Goal: Transaction & Acquisition: Purchase product/service

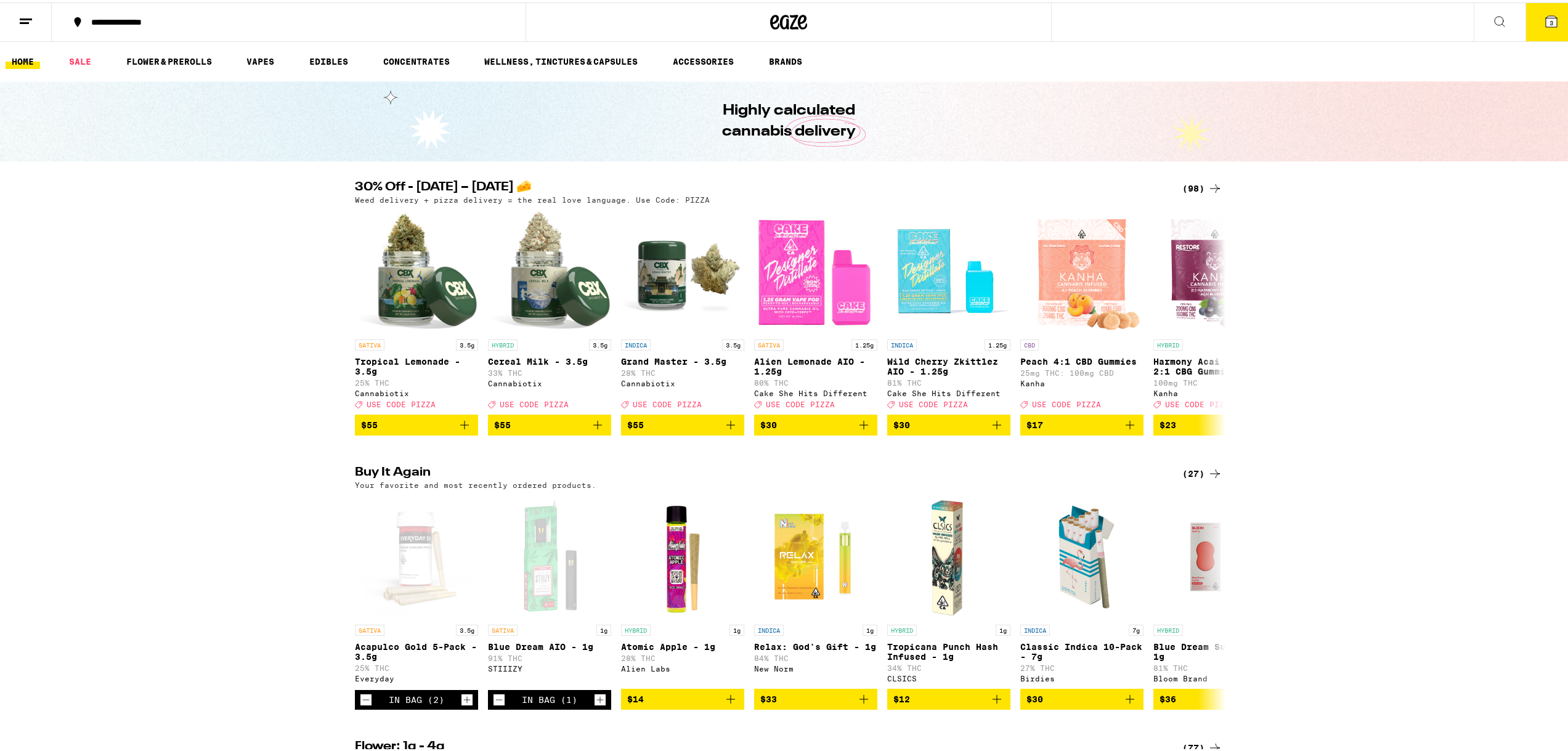
click at [1542, 27] on button "3" at bounding box center [1552, 20] width 52 height 38
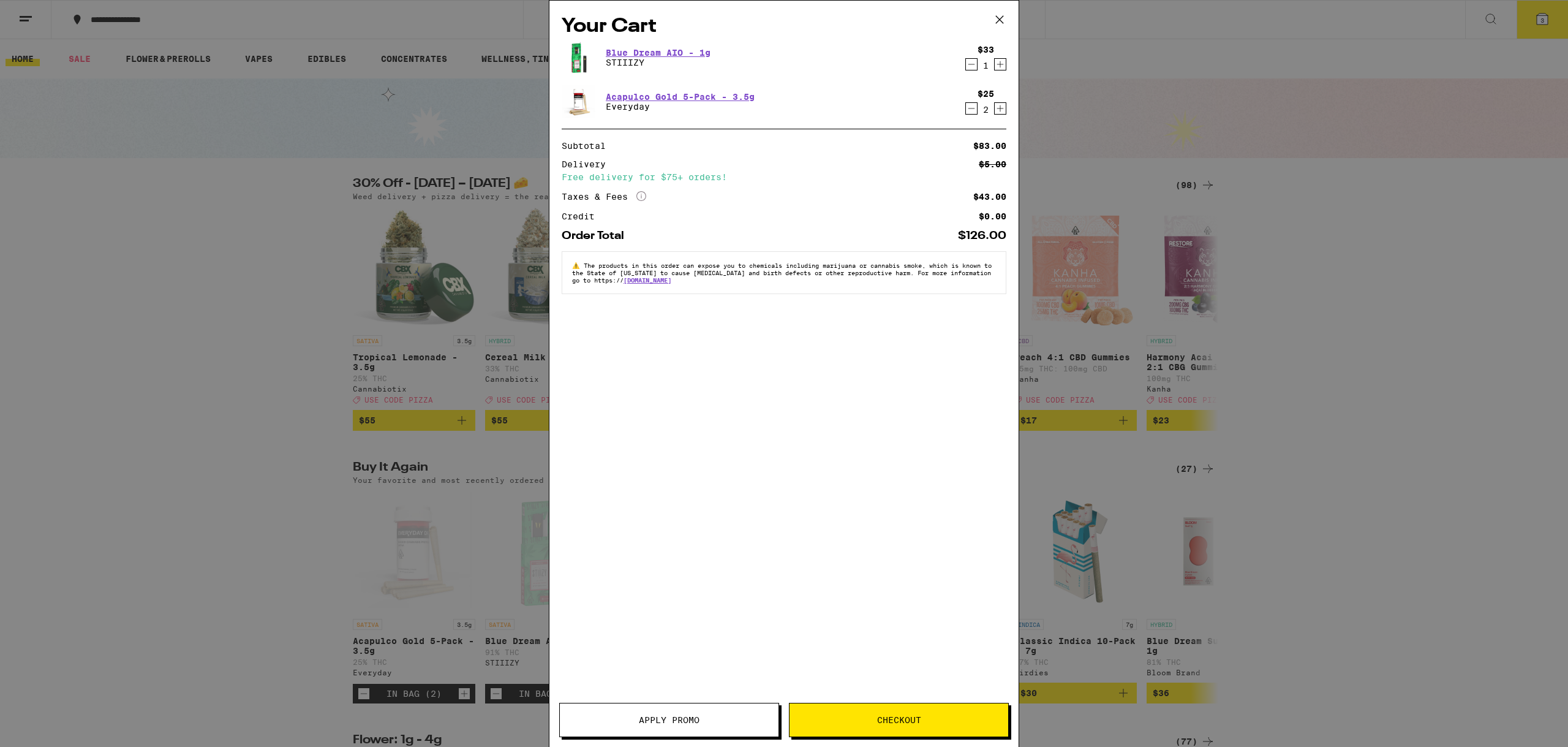
click at [970, 65] on icon "Decrement" at bounding box center [971, 64] width 11 height 15
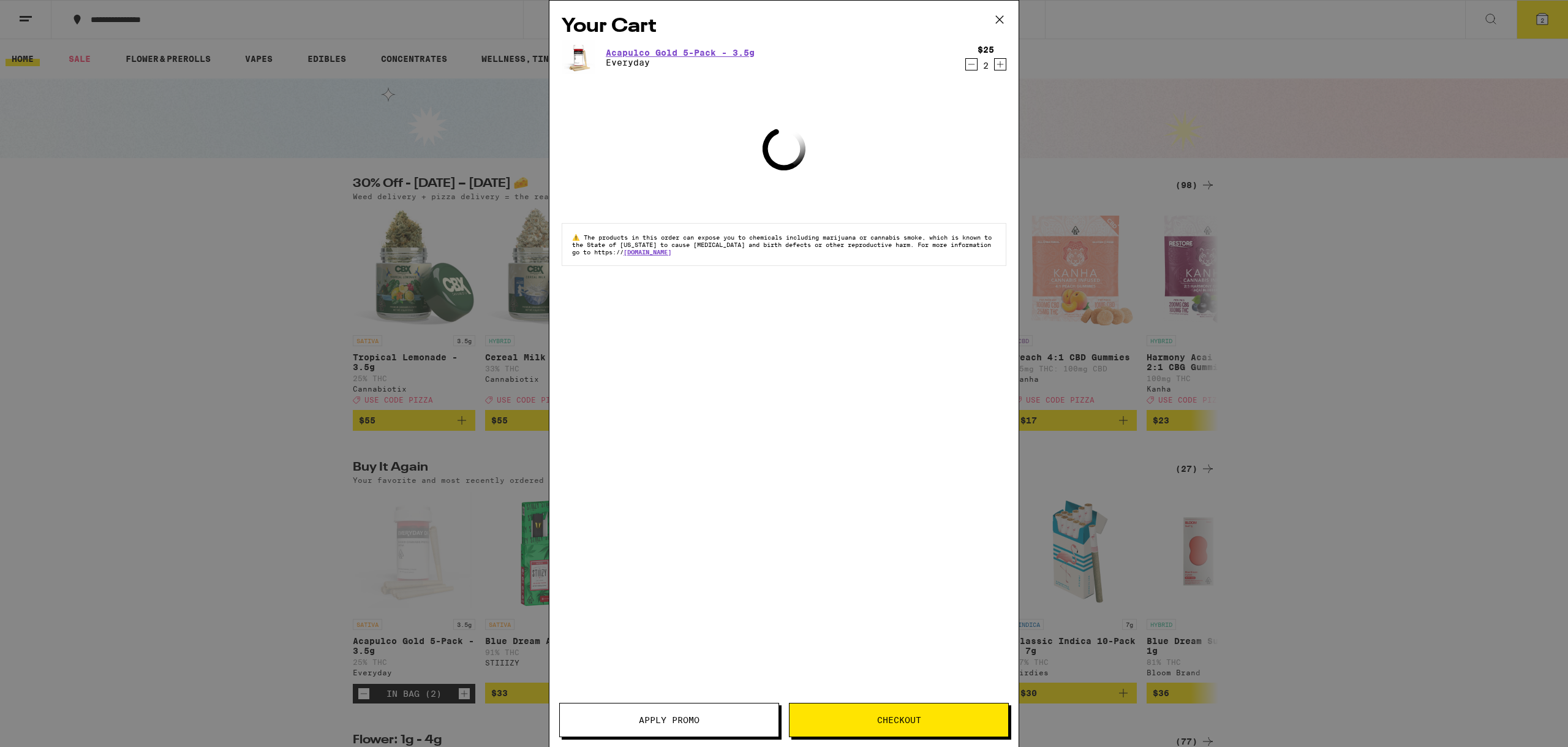
click at [969, 67] on icon "Decrement" at bounding box center [971, 64] width 11 height 15
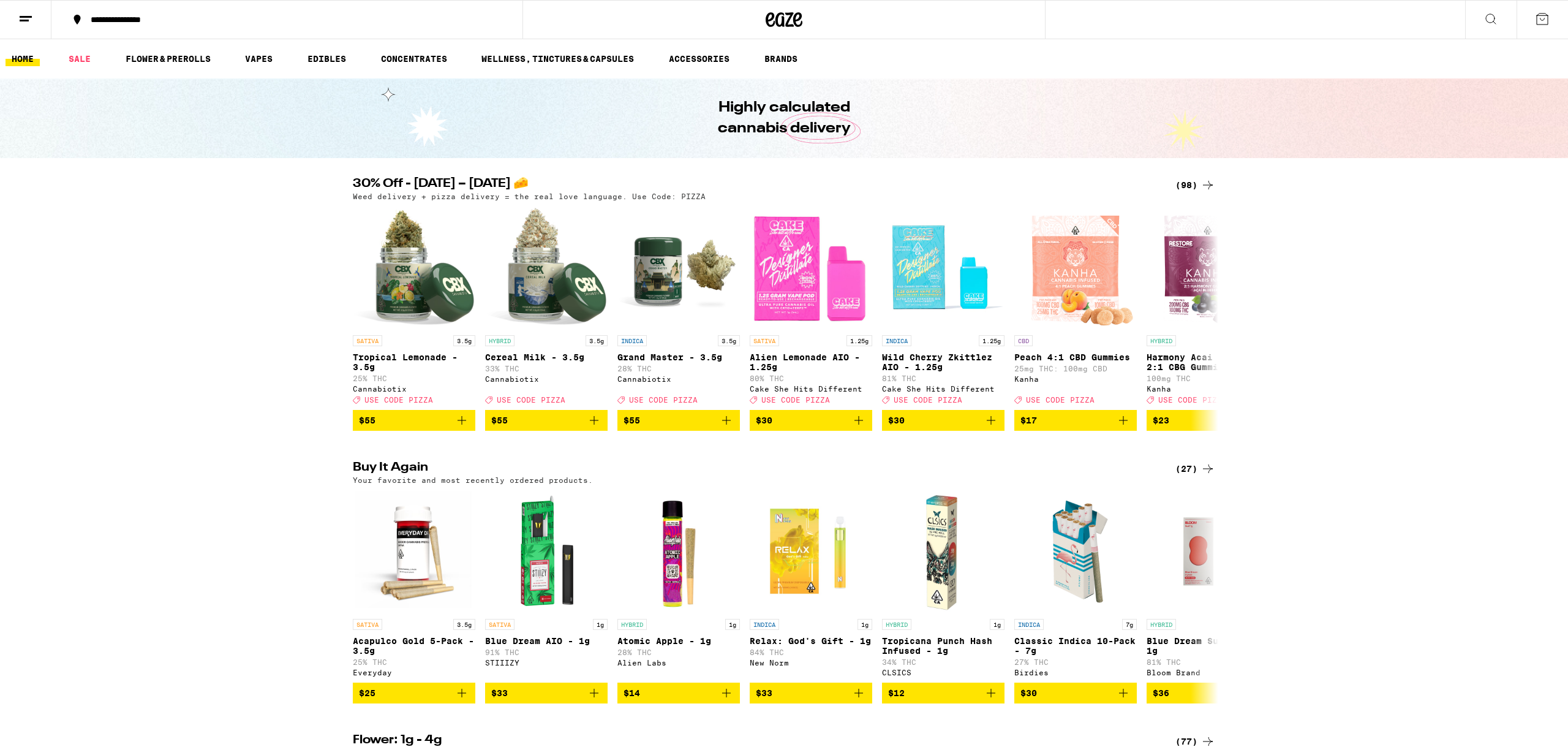
click at [969, 67] on div "Your Cart Loading ⚠️ The products in this order can expose you to chemicals inc…" at bounding box center [784, 373] width 1568 height 747
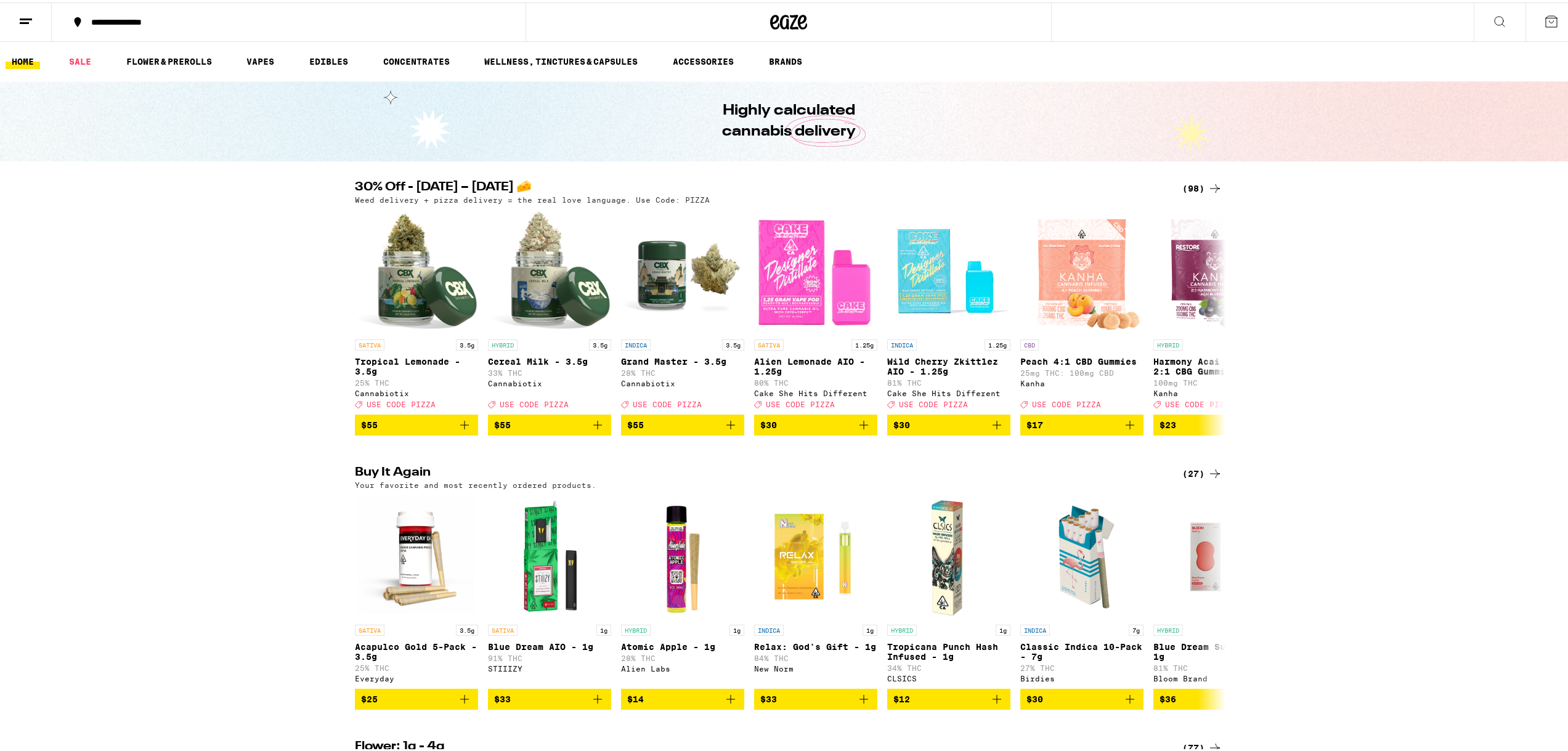
click at [1191, 183] on div "(98)" at bounding box center [1203, 186] width 40 height 15
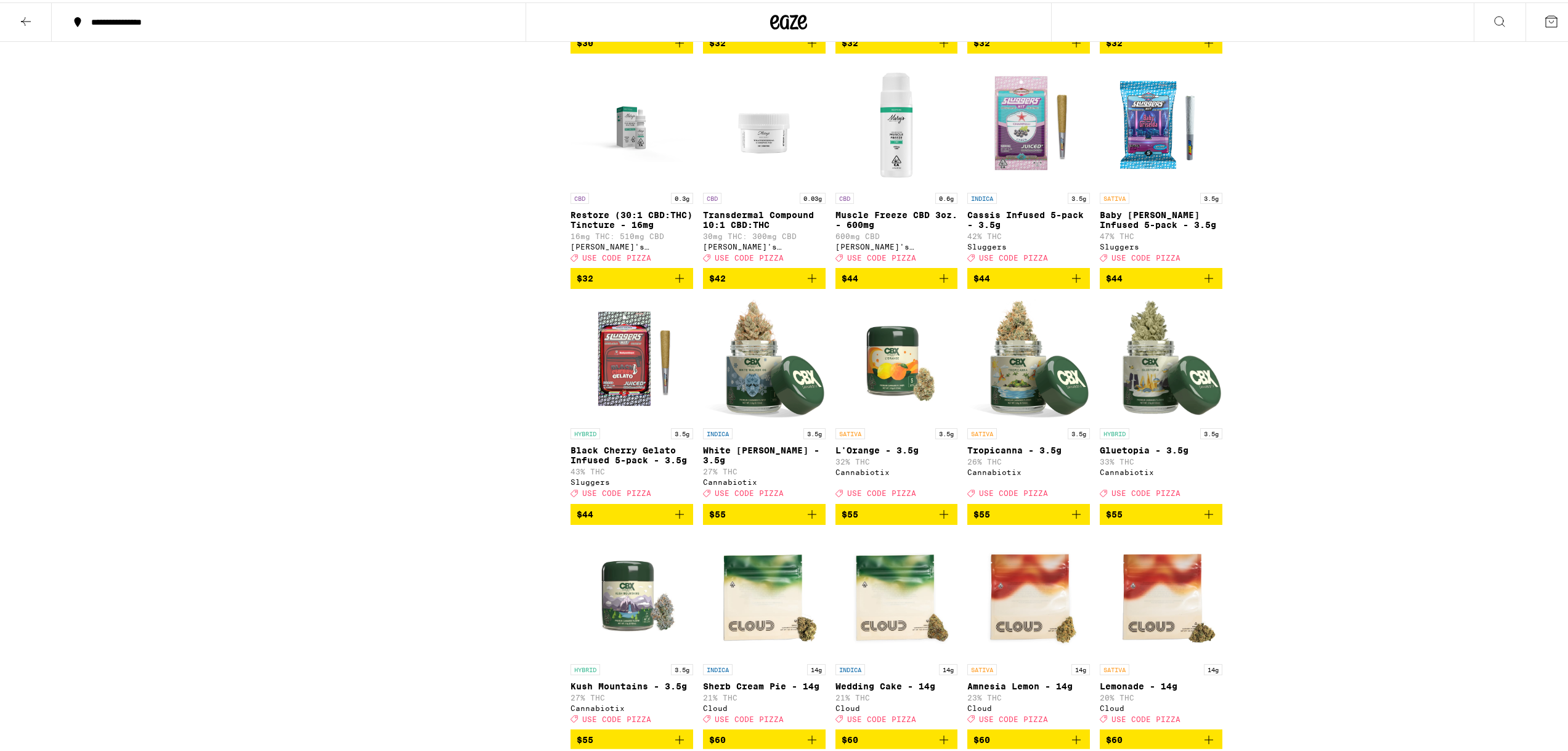
scroll to position [3573, 0]
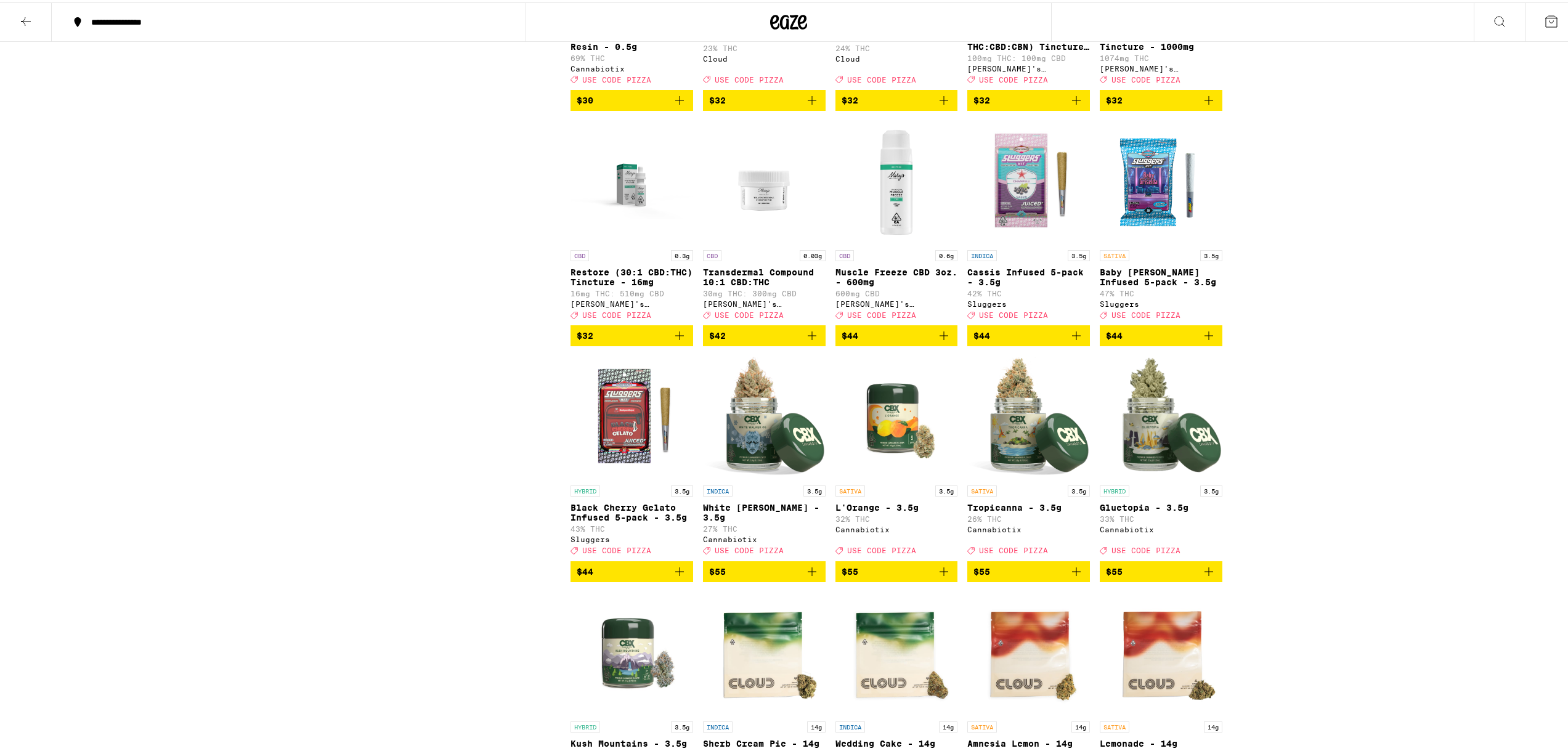
click at [1203, 340] on icon "Add to bag" at bounding box center [1209, 333] width 15 height 15
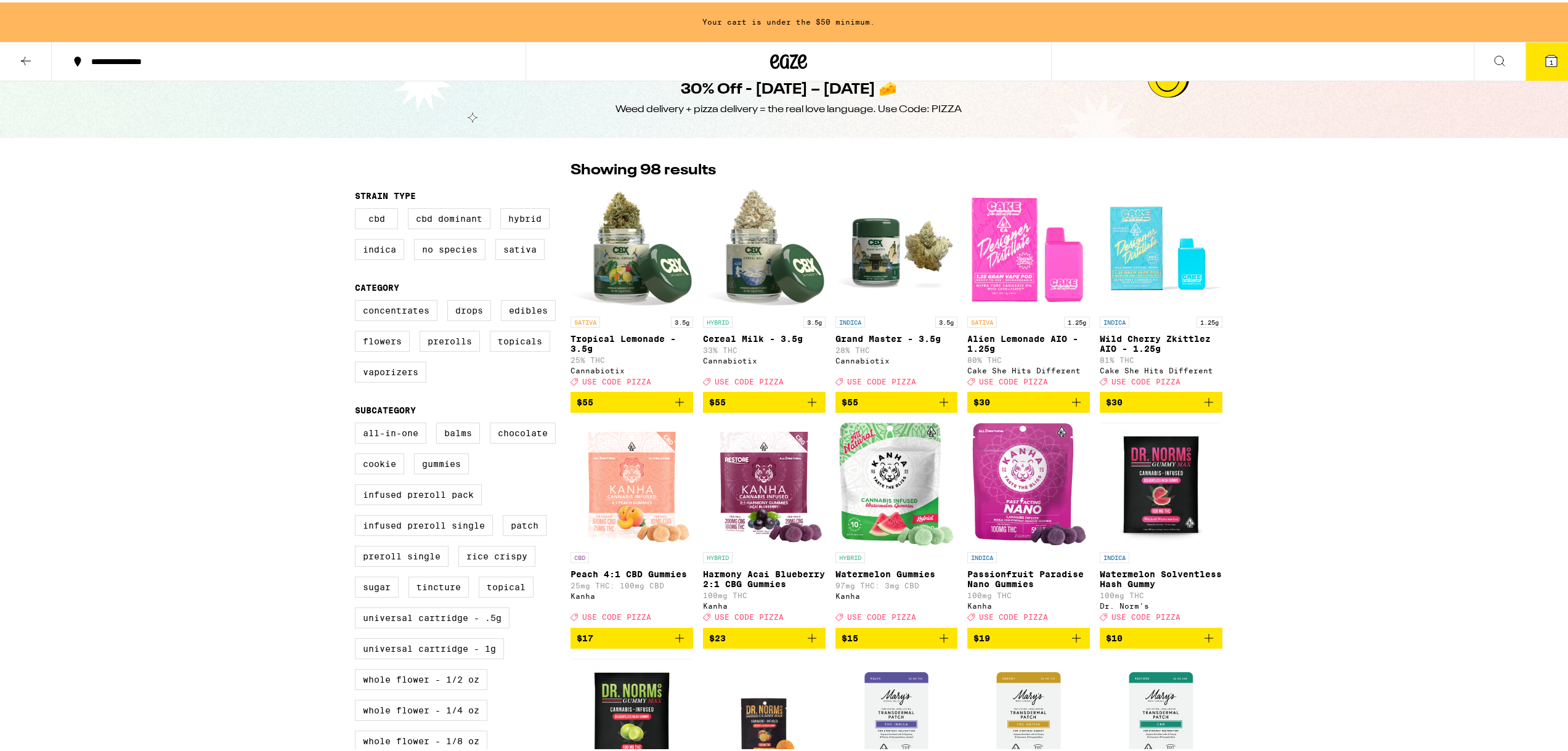
scroll to position [0, 0]
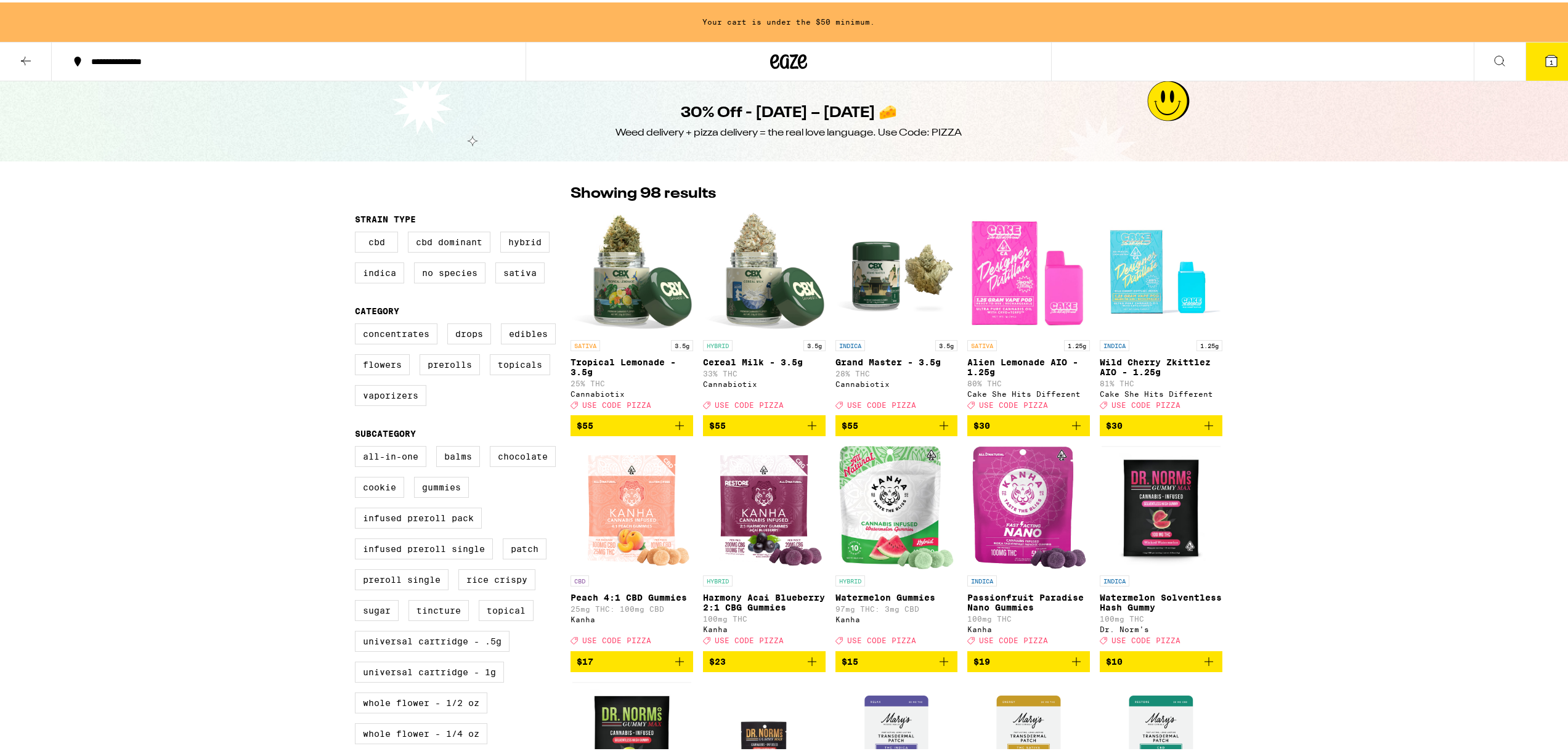
click at [23, 56] on icon at bounding box center [26, 58] width 15 height 15
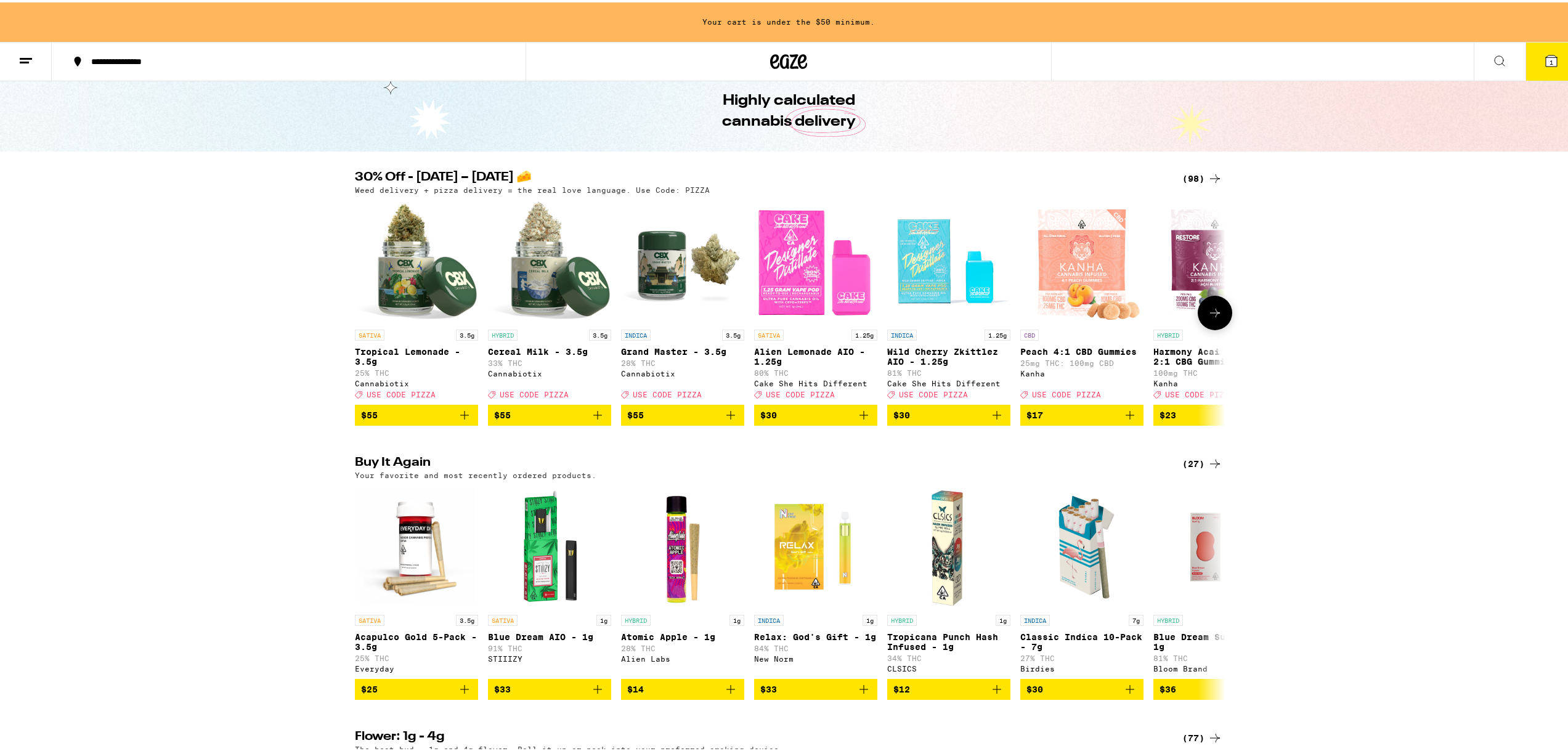
scroll to position [62, 0]
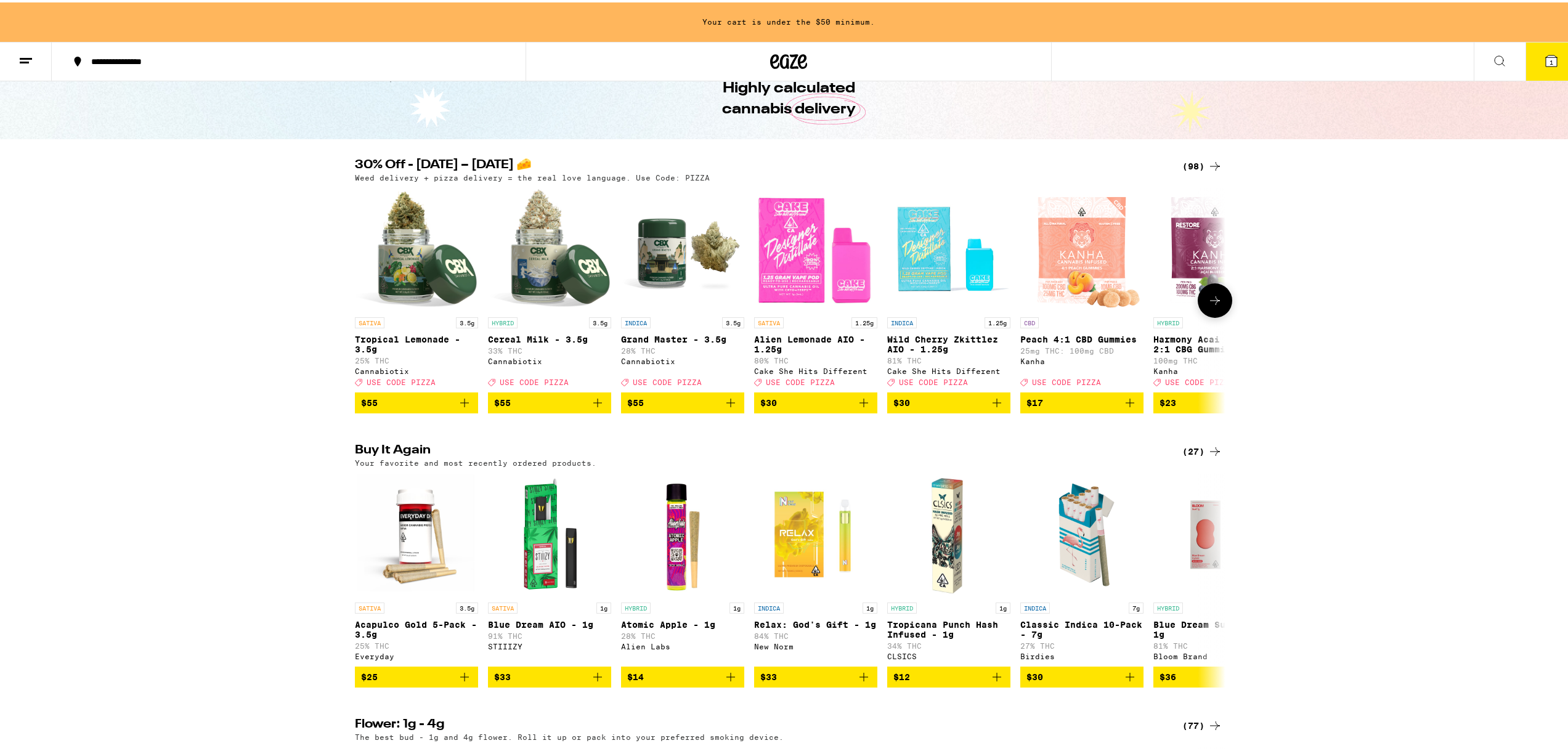
click at [593, 505] on img "Open page for Blue Dream AIO - 1g from STIIIZY" at bounding box center [549, 532] width 123 height 123
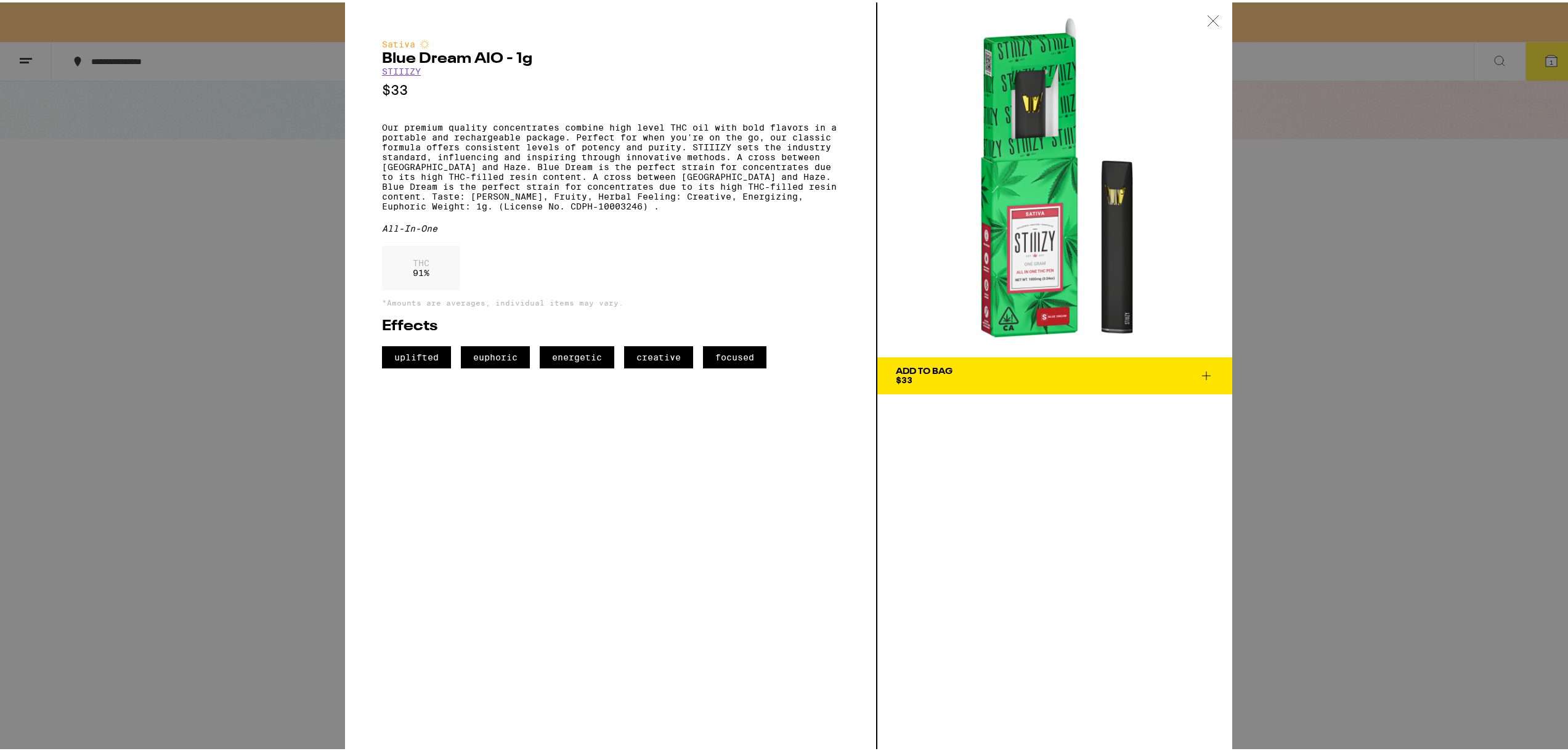
scroll to position [246, 0]
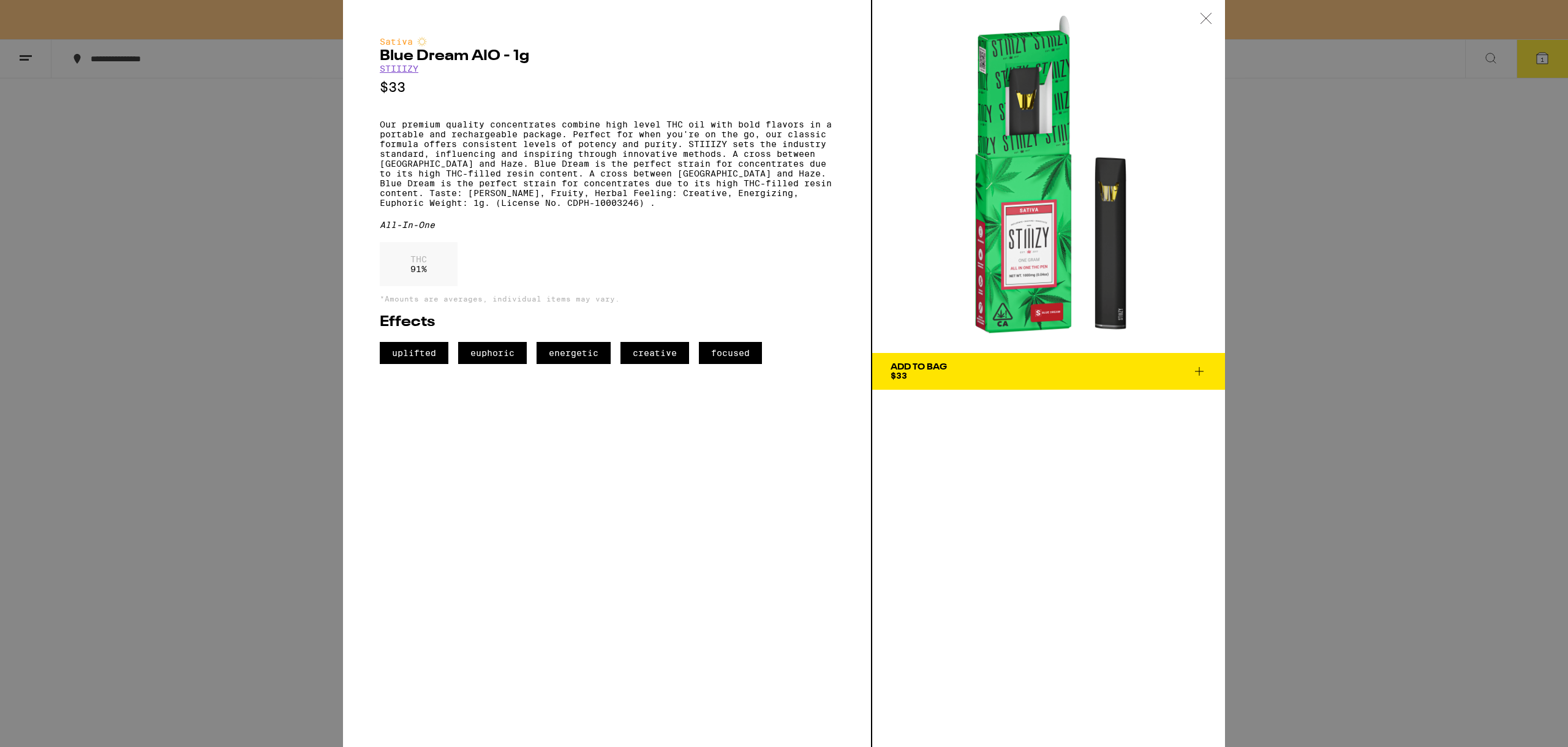
click at [984, 371] on span "Add To Bag $33" at bounding box center [1049, 370] width 316 height 17
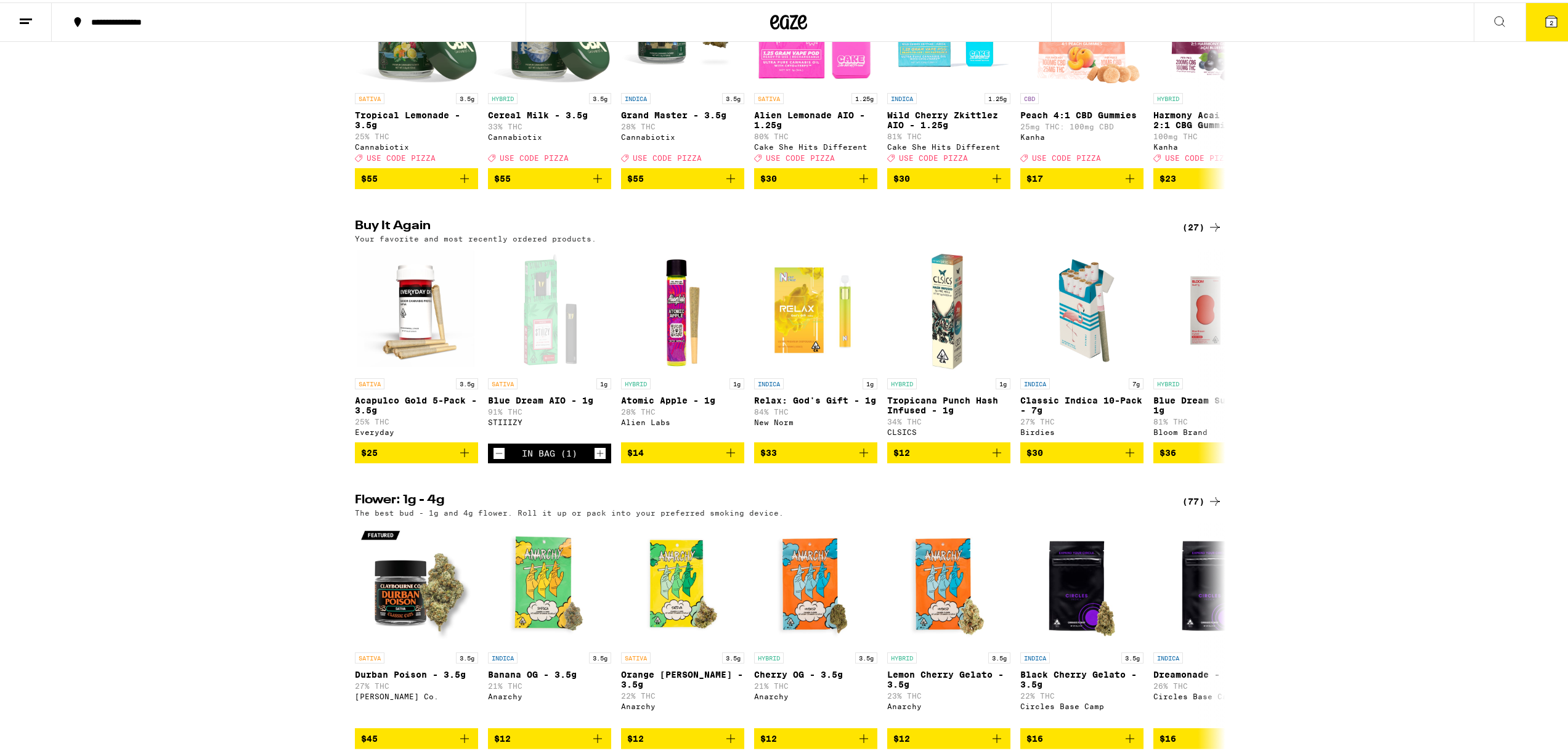
scroll to position [207, 0]
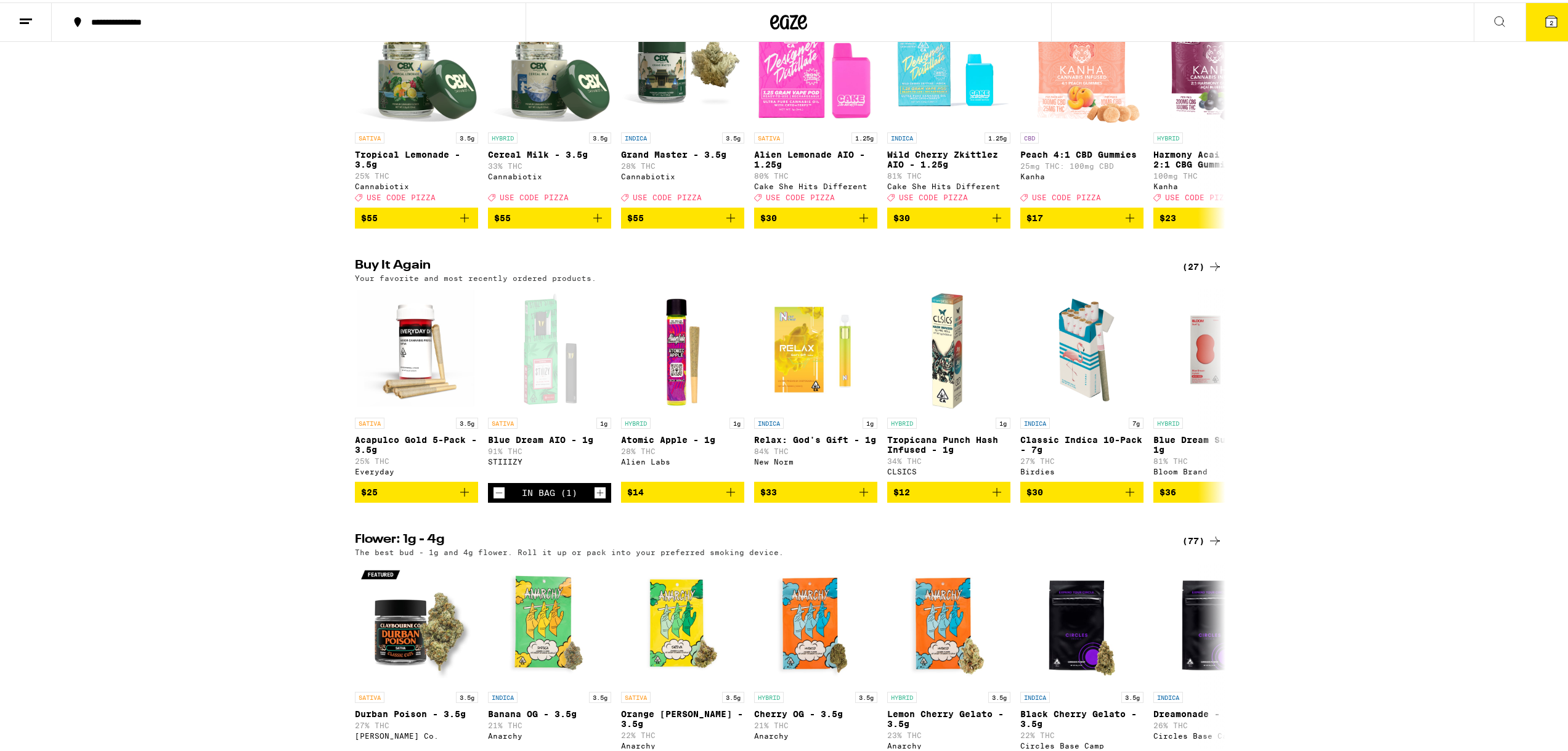
click at [1545, 22] on icon at bounding box center [1552, 19] width 15 height 15
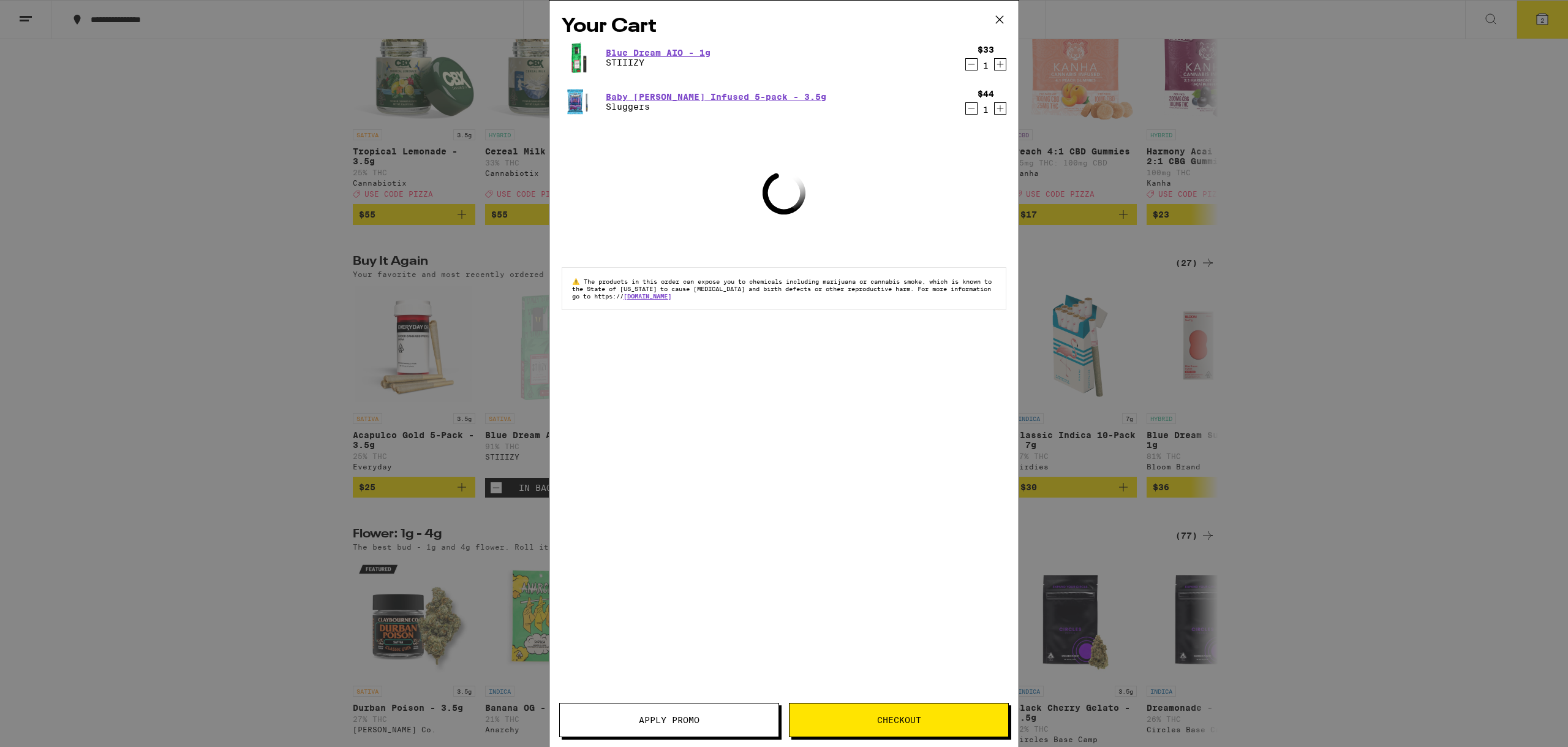
click at [684, 711] on button "Apply Promo" at bounding box center [669, 719] width 220 height 35
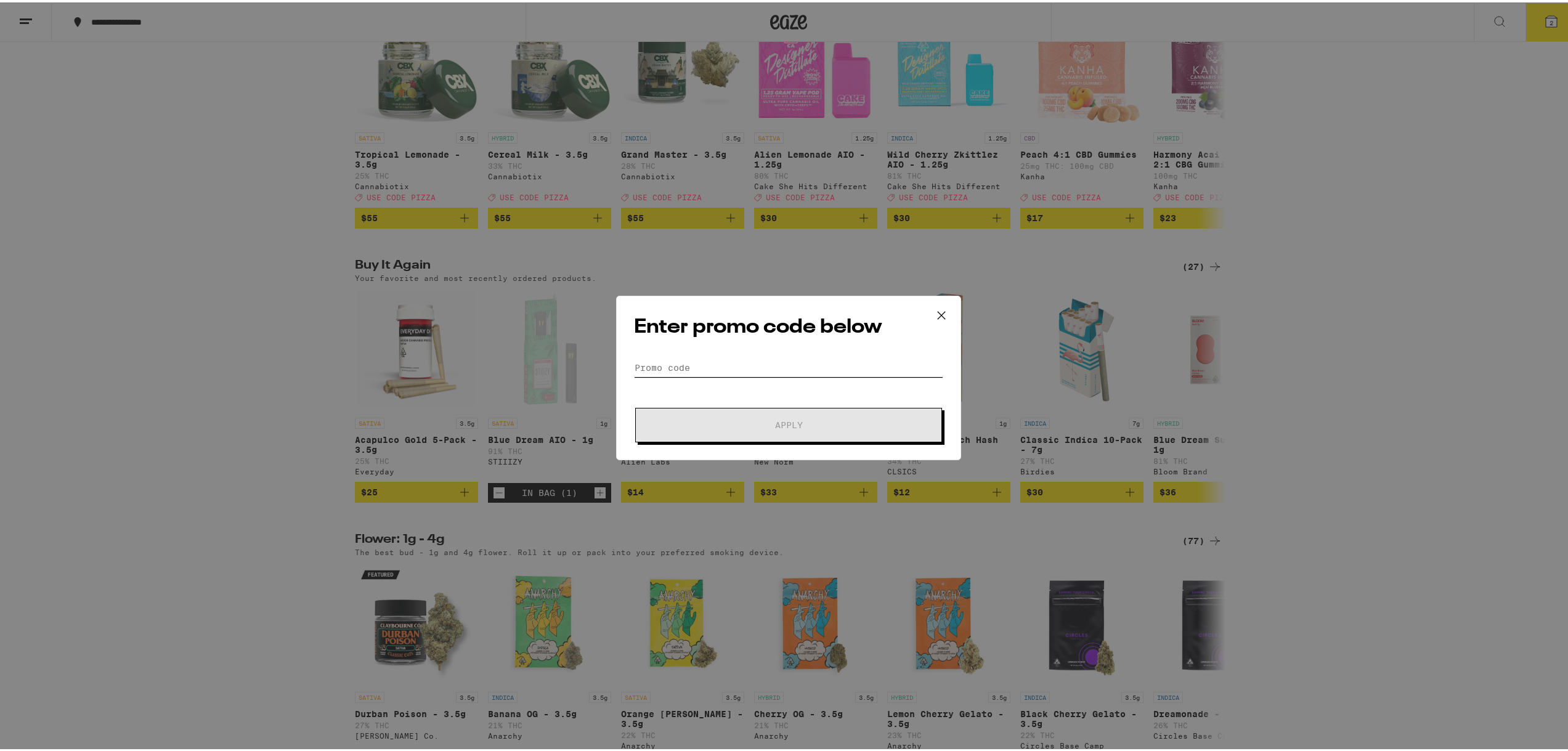
click at [679, 361] on input "Promo Code" at bounding box center [789, 365] width 309 height 19
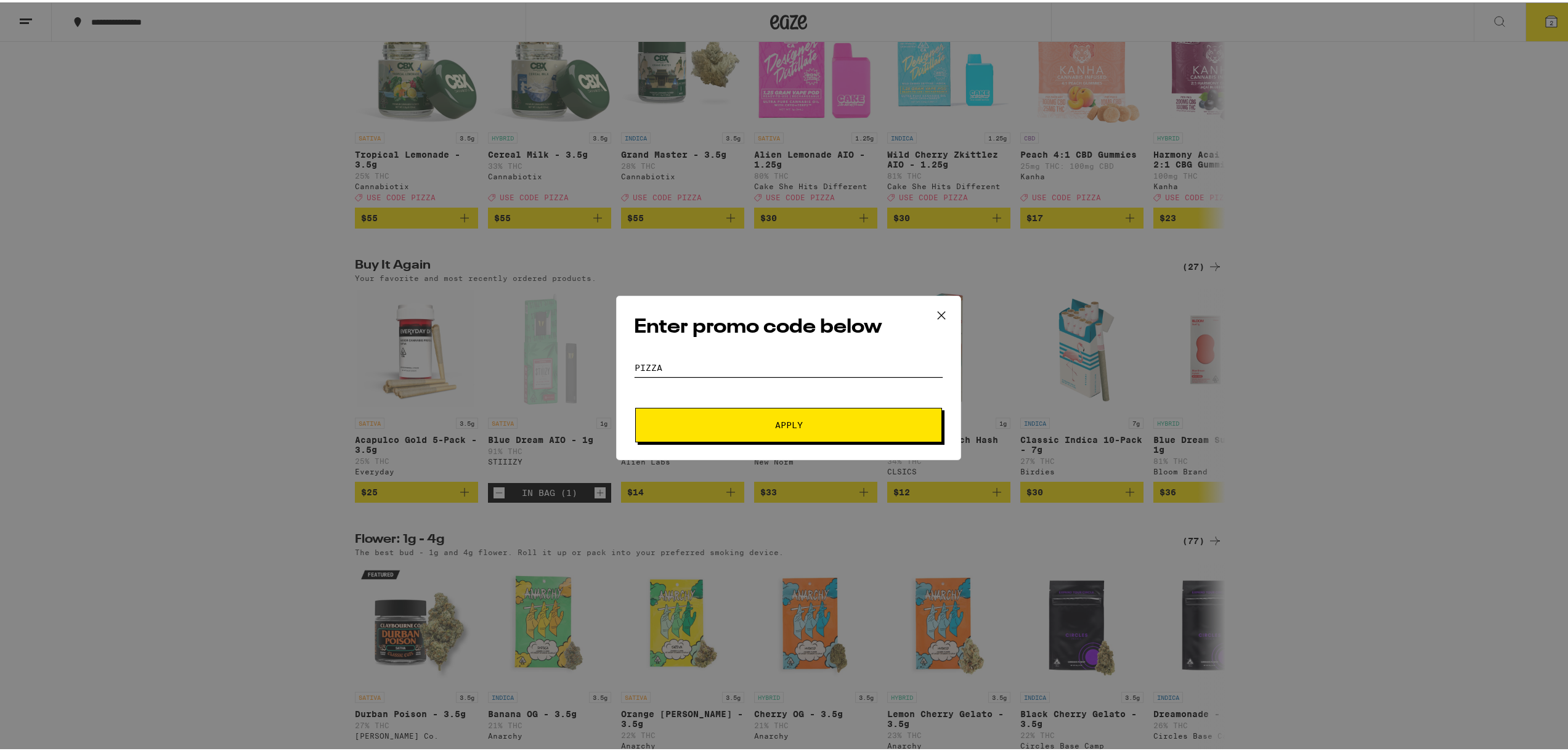
type input "pizza"
click at [776, 415] on button "Apply" at bounding box center [789, 422] width 307 height 35
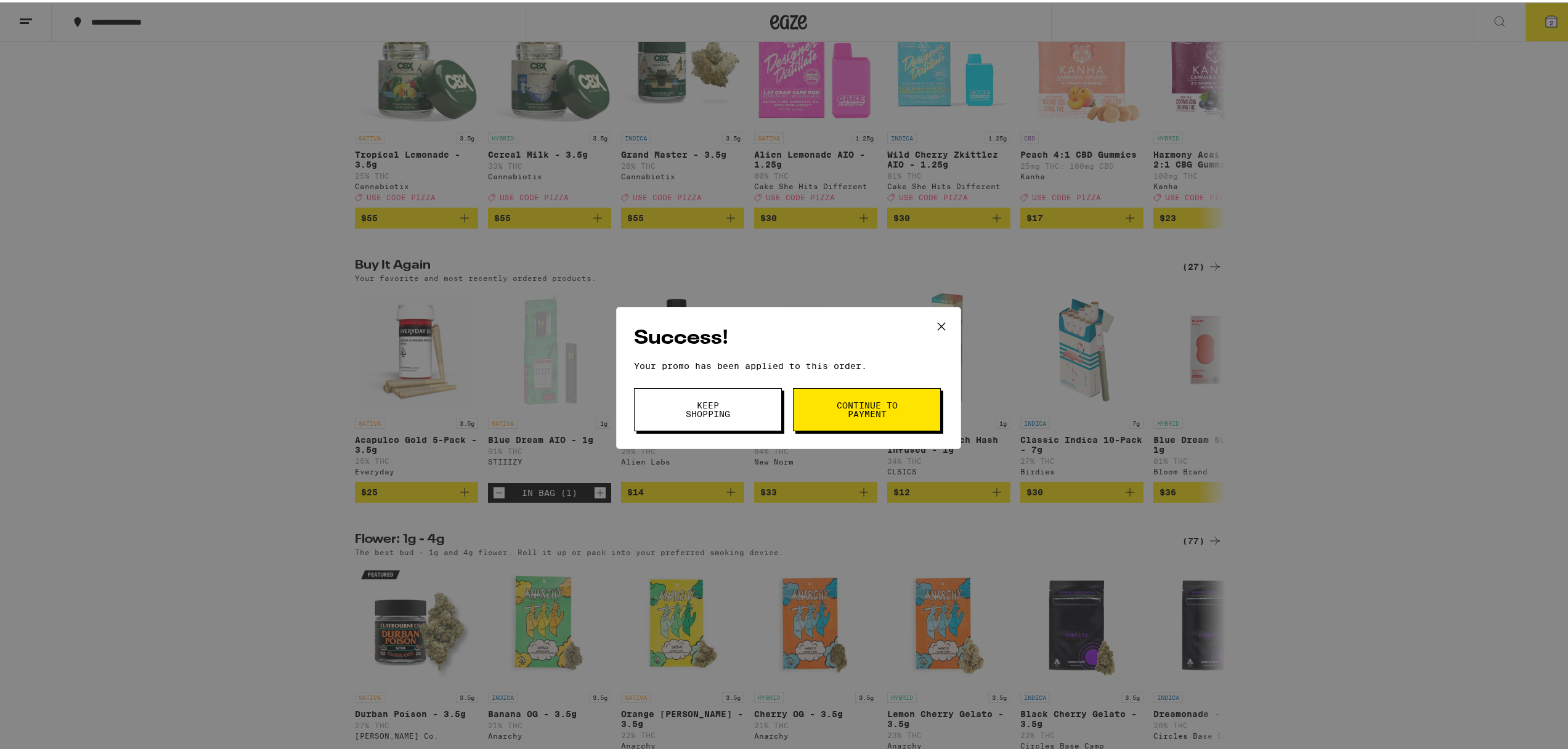
click at [843, 396] on button "Continue to payment" at bounding box center [868, 407] width 148 height 43
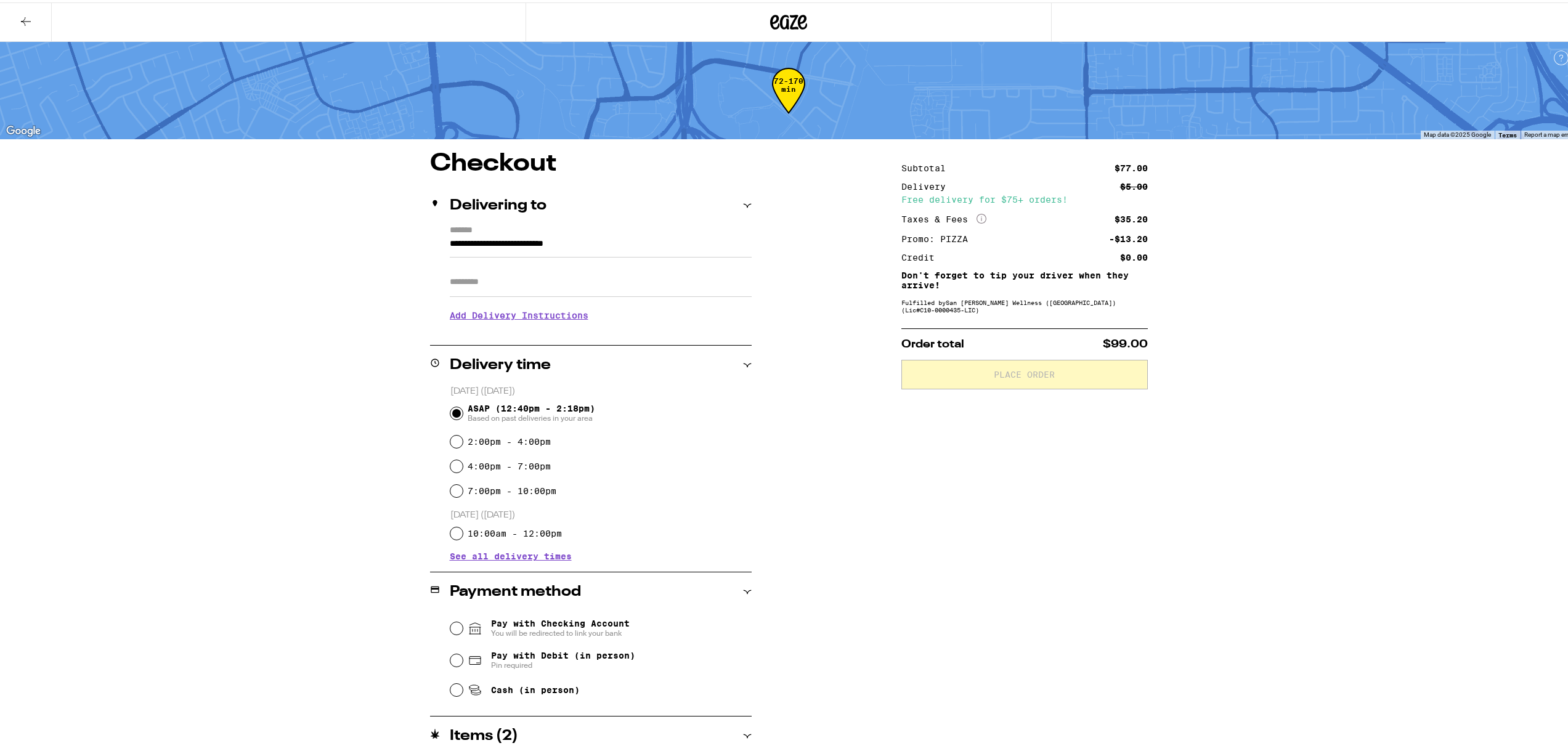
click at [977, 216] on icon "More Info" at bounding box center [981, 216] width 10 height 10
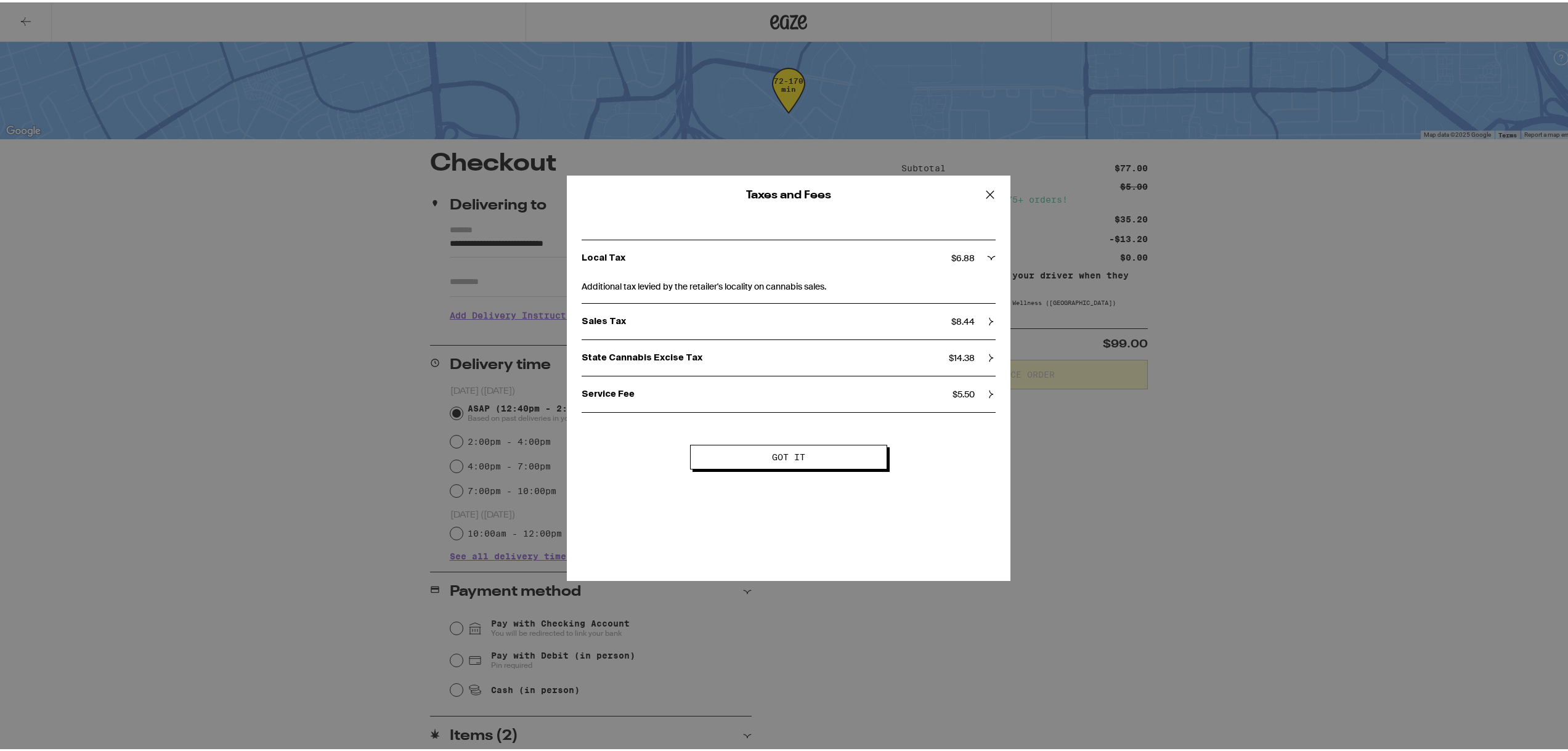
click at [983, 199] on icon at bounding box center [990, 192] width 19 height 19
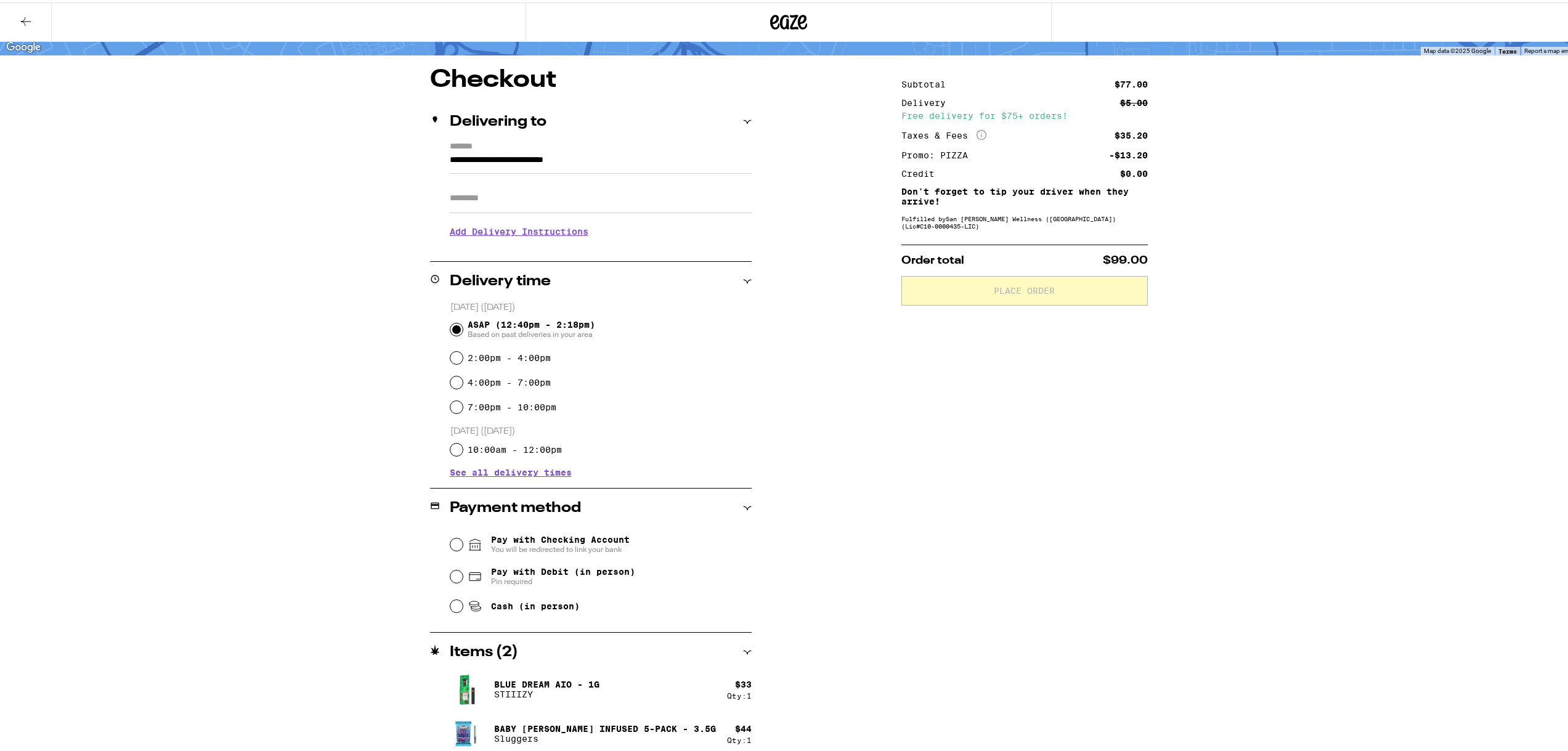
scroll to position [92, 0]
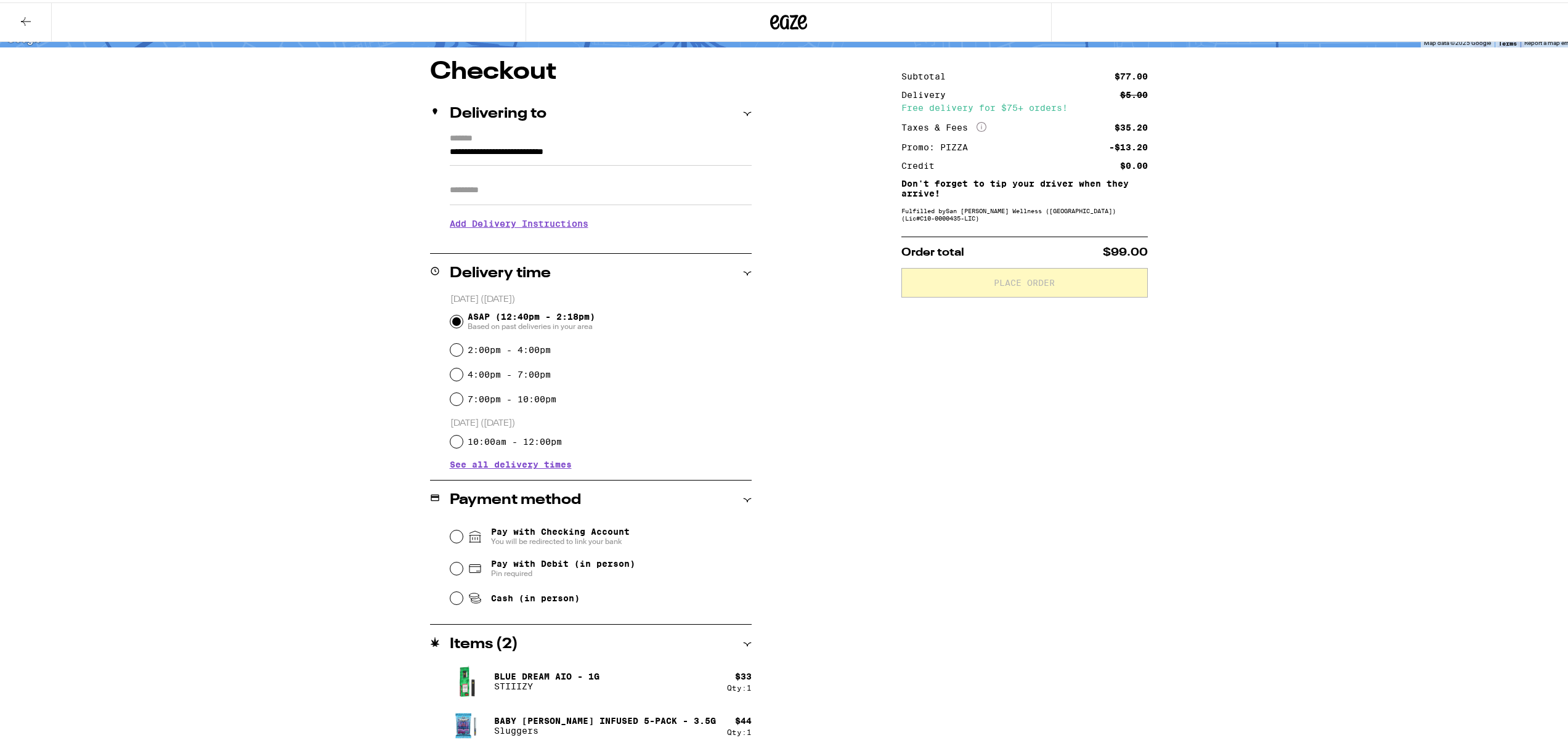
click at [535, 565] on span "Pay with Debit (in person)" at bounding box center [563, 561] width 144 height 10
click at [463, 565] on input "Pay with Debit (in person) Pin required" at bounding box center [457, 566] width 13 height 13
radio input "true"
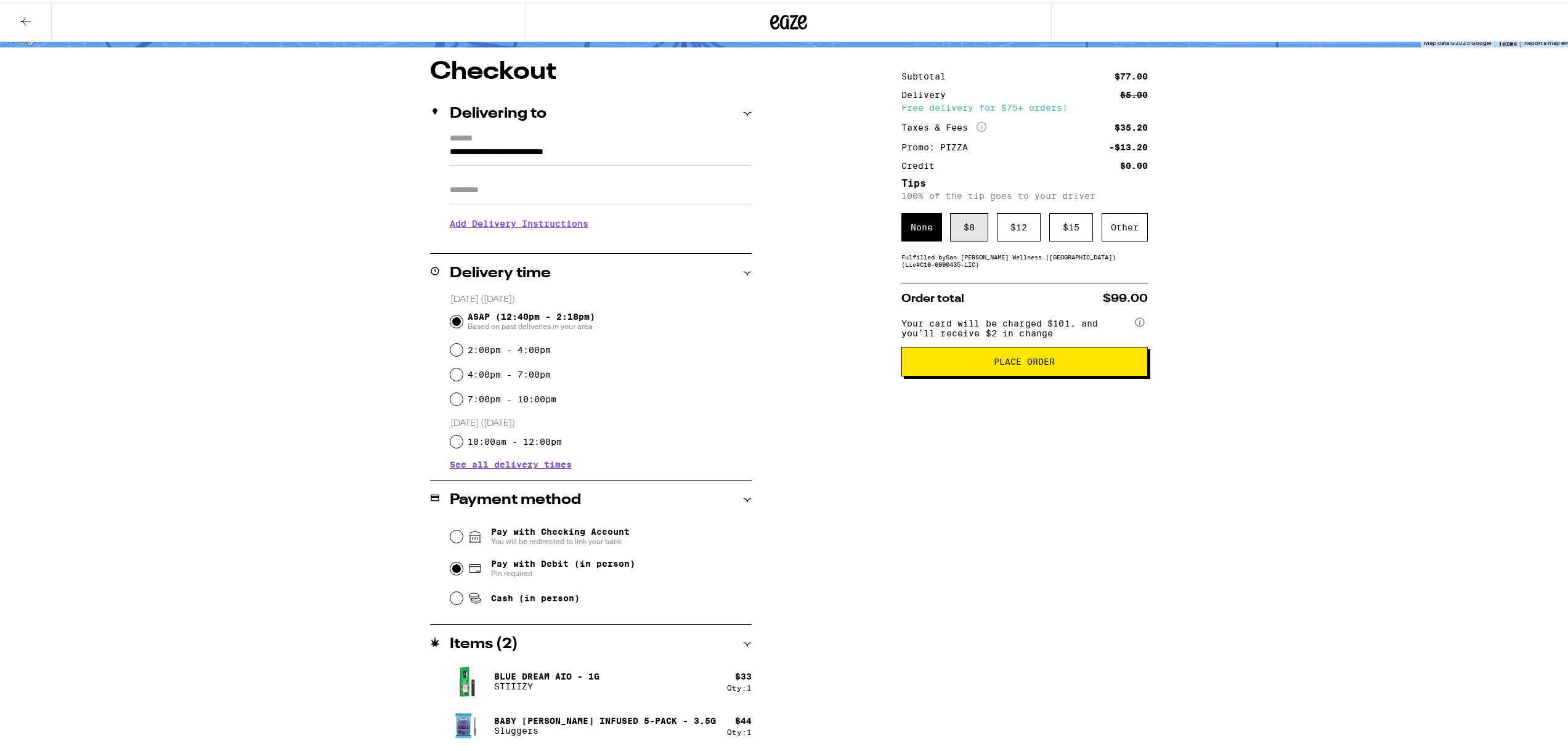
click at [975, 227] on div "$ 8" at bounding box center [969, 225] width 38 height 29
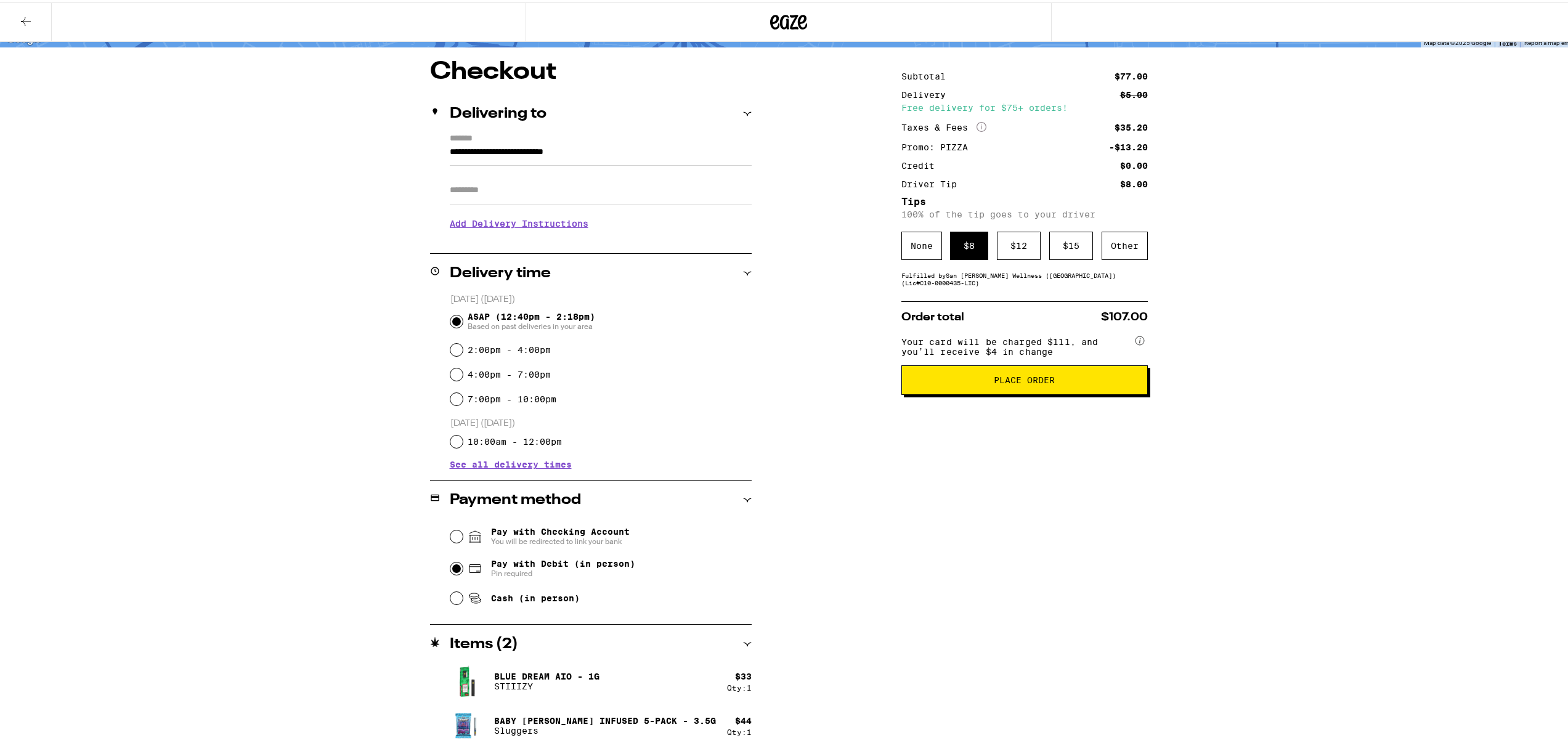
click at [994, 402] on div "Subtotal $77.00 Delivery $5.00 Free delivery for $75+ orders! Taxes & Fees More…" at bounding box center [1025, 404] width 247 height 694
click at [994, 382] on span "Place Order" at bounding box center [1025, 378] width 61 height 9
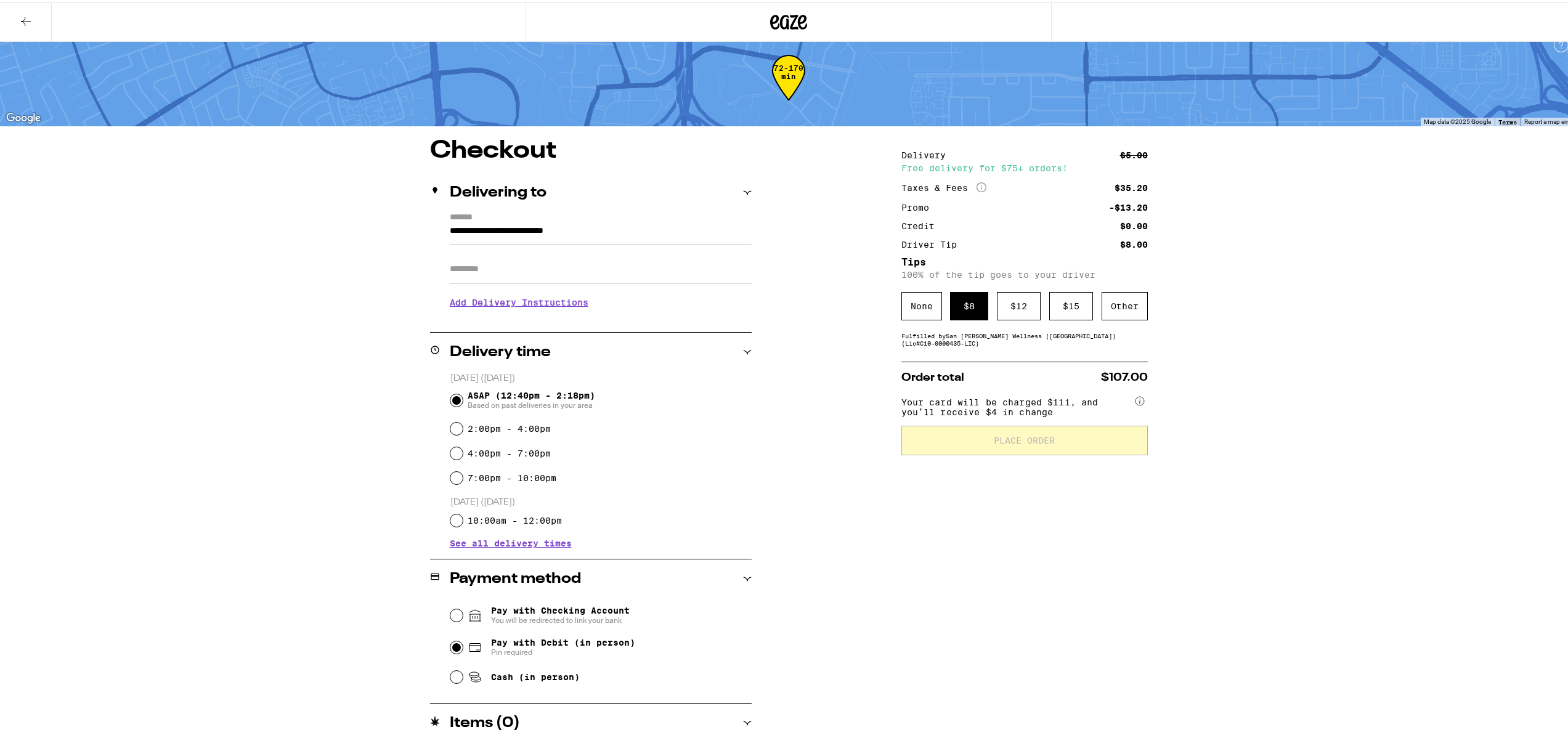
scroll to position [13, 0]
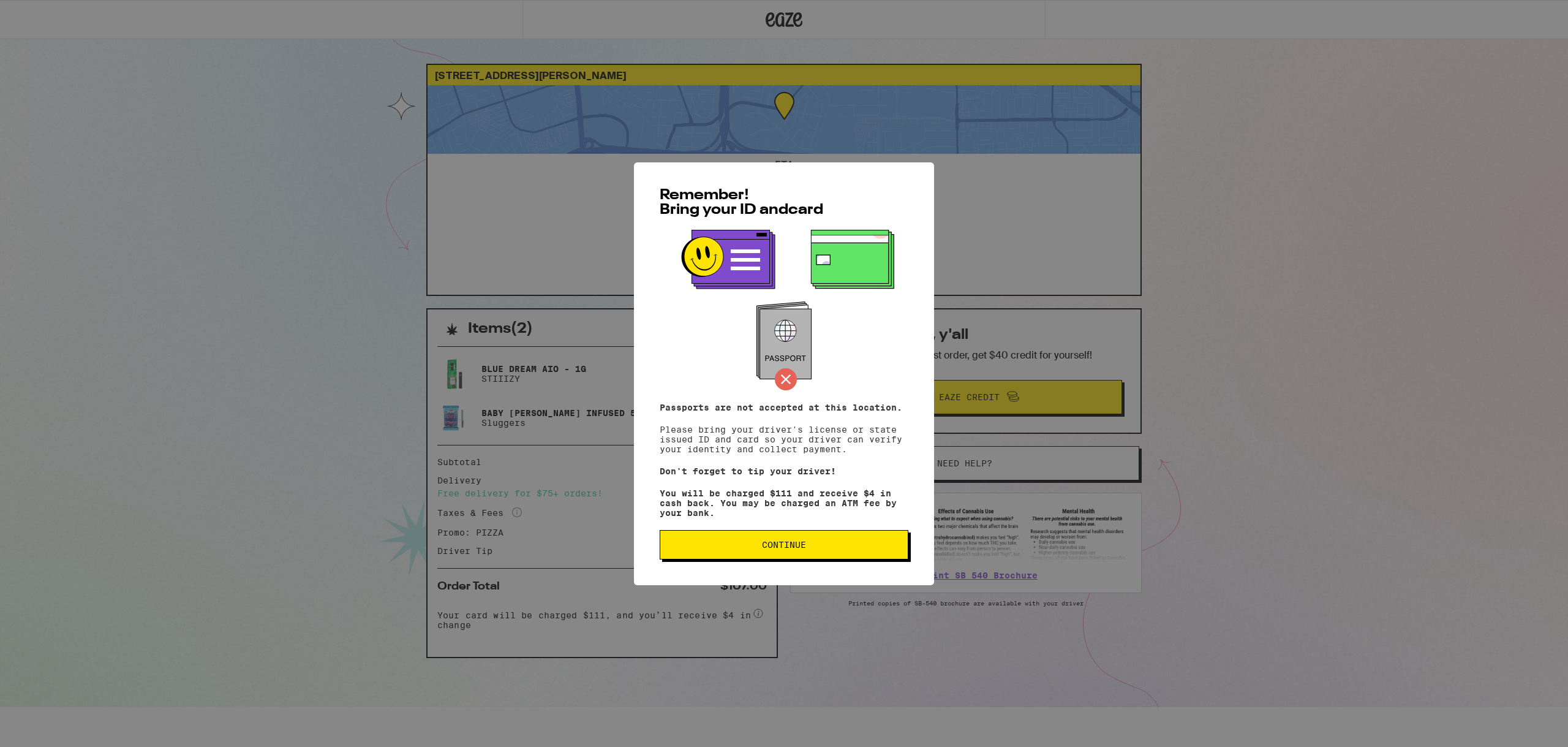
click at [802, 542] on button "Continue" at bounding box center [784, 544] width 249 height 29
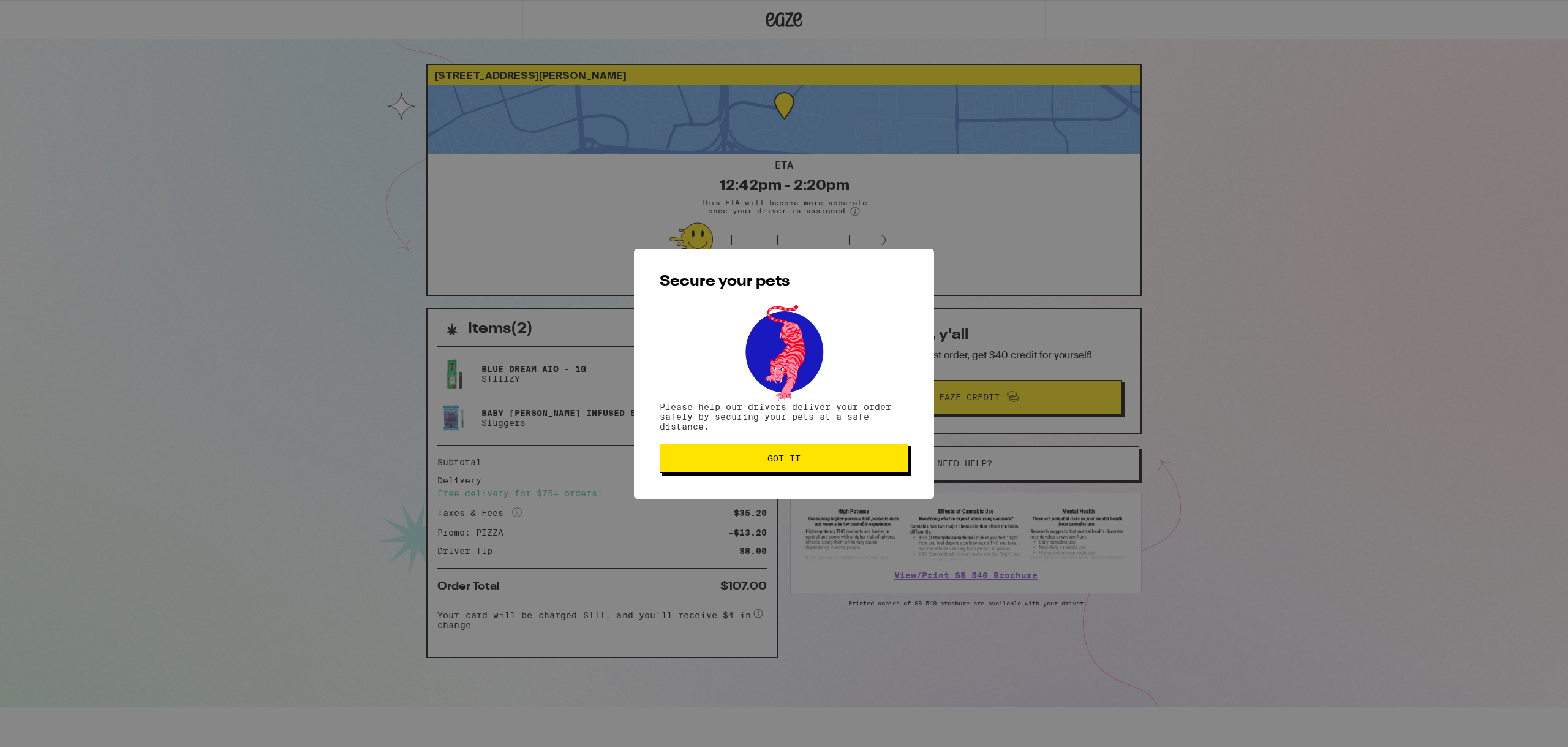
click at [779, 466] on button "Got it" at bounding box center [784, 457] width 249 height 29
